Goal: Register for event/course

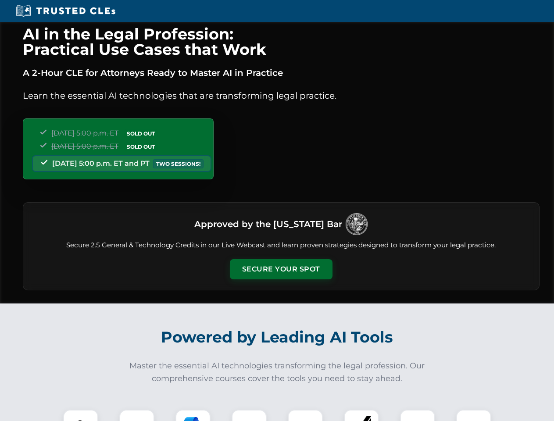
click at [281, 269] on button "Secure Your Spot" at bounding box center [281, 269] width 103 height 20
click at [81, 416] on img at bounding box center [80, 427] width 25 height 25
click at [137, 416] on div at bounding box center [136, 427] width 35 height 35
